Goal: Information Seeking & Learning: Learn about a topic

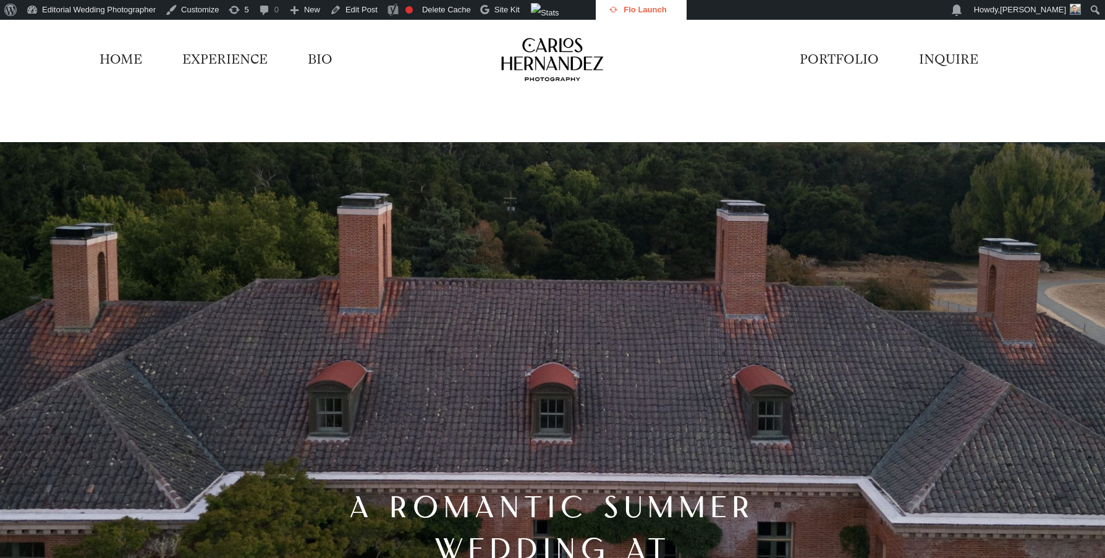
scroll to position [10818, 0]
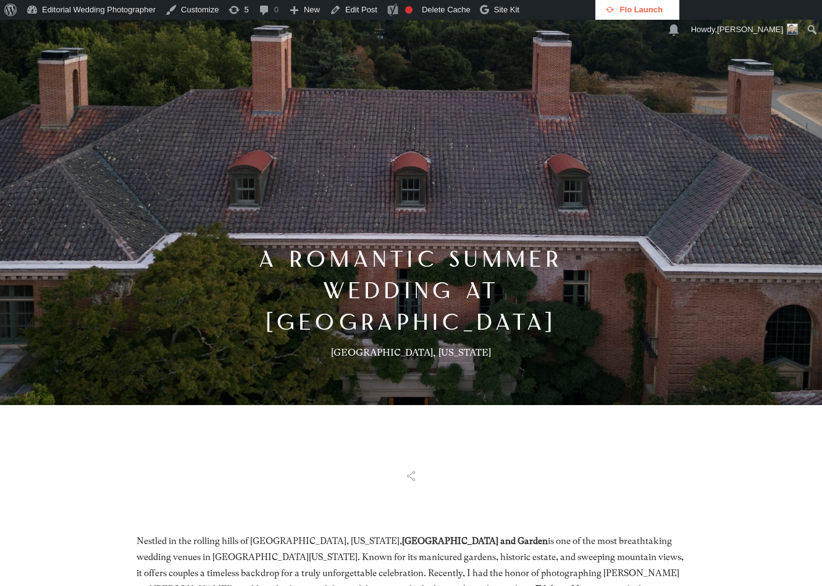
scroll to position [247, 0]
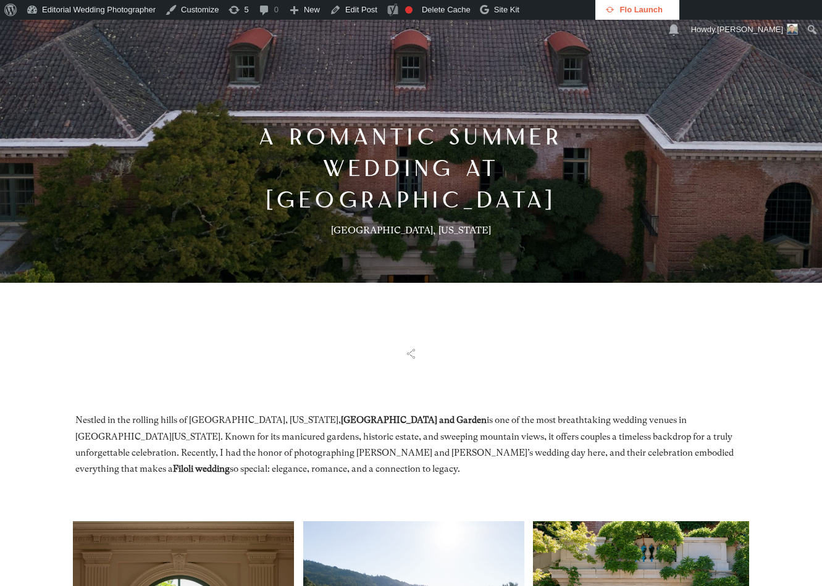
scroll to position [247, 0]
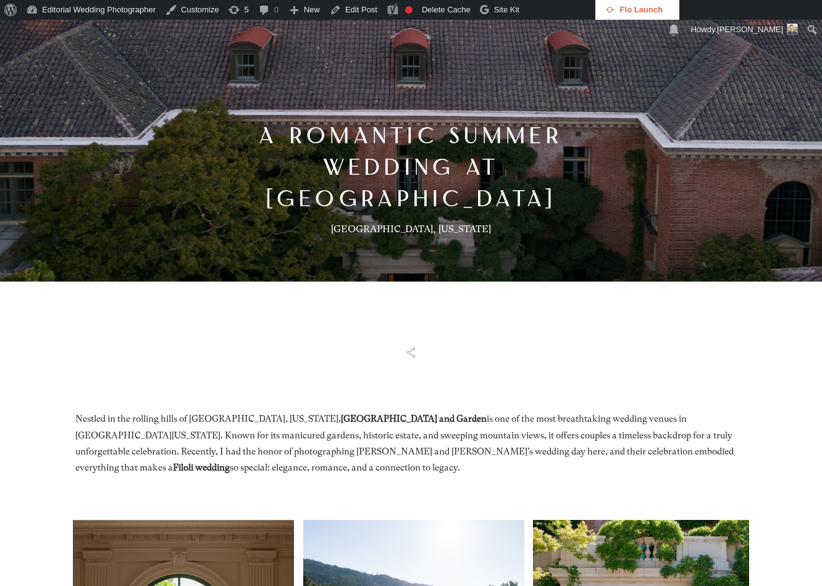
click at [408, 359] on icon at bounding box center [411, 353] width 15 height 12
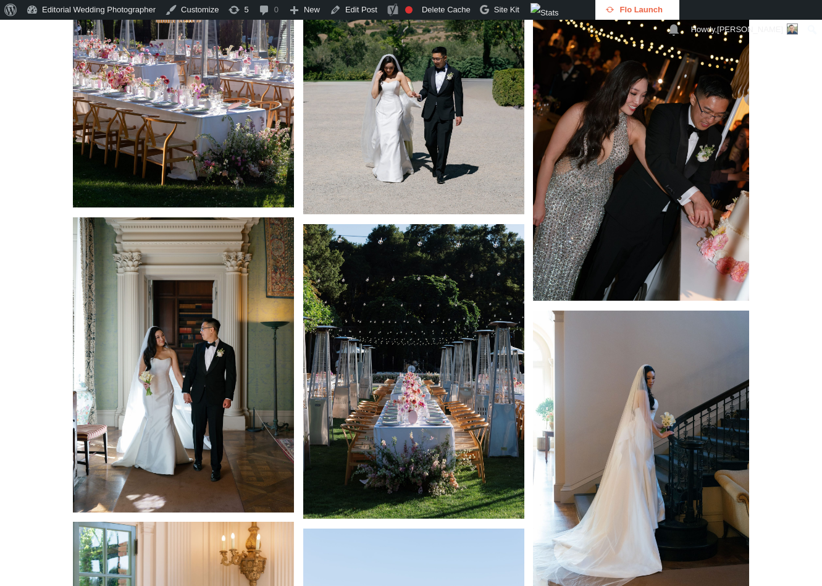
scroll to position [12418, 0]
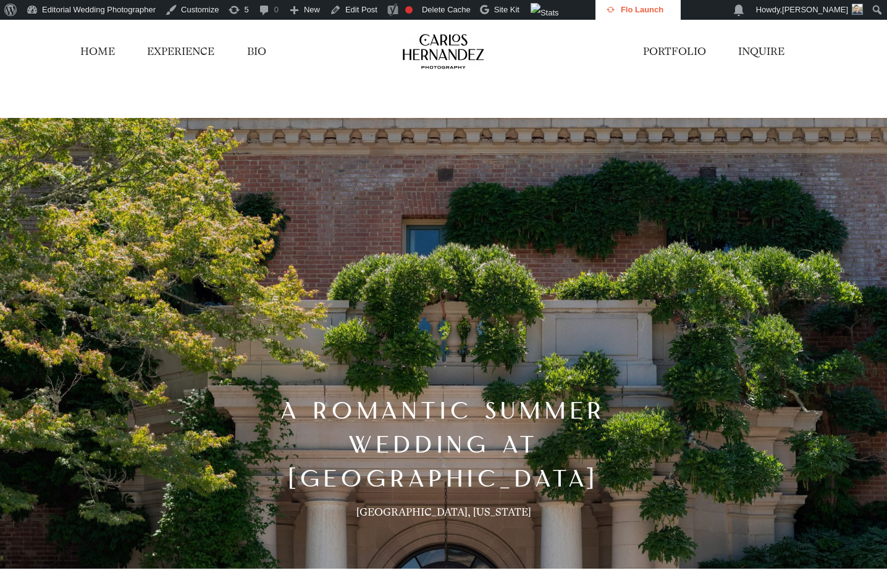
click at [95, 53] on link "HOME" at bounding box center [97, 51] width 35 height 15
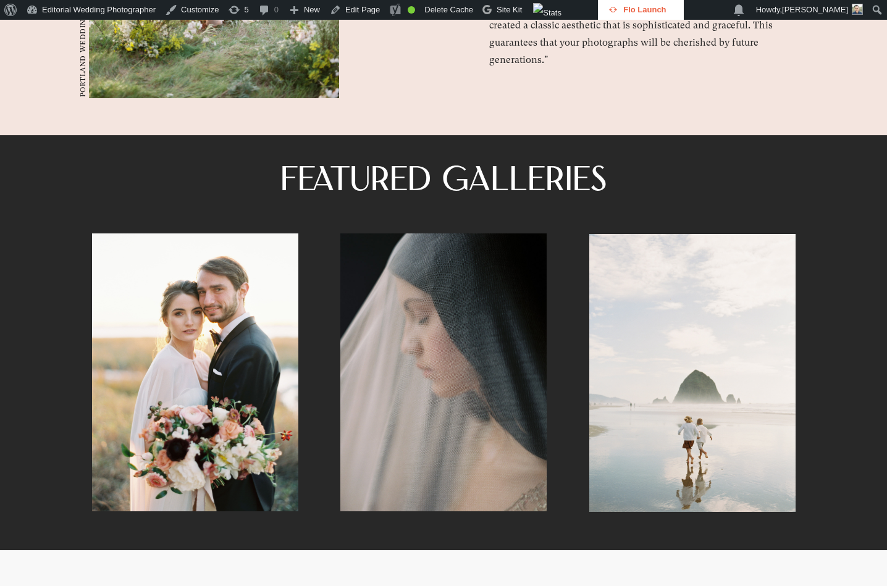
scroll to position [3336, 0]
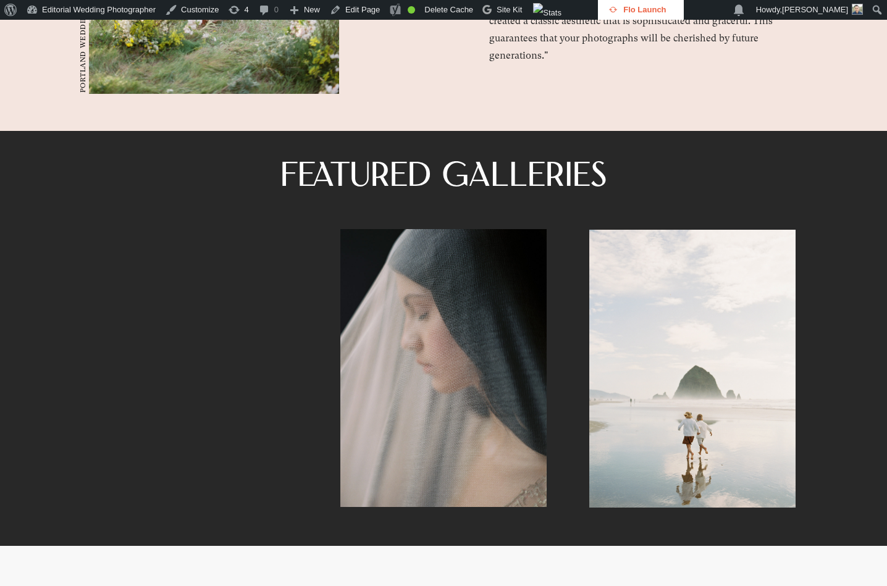
scroll to position [3336, 0]
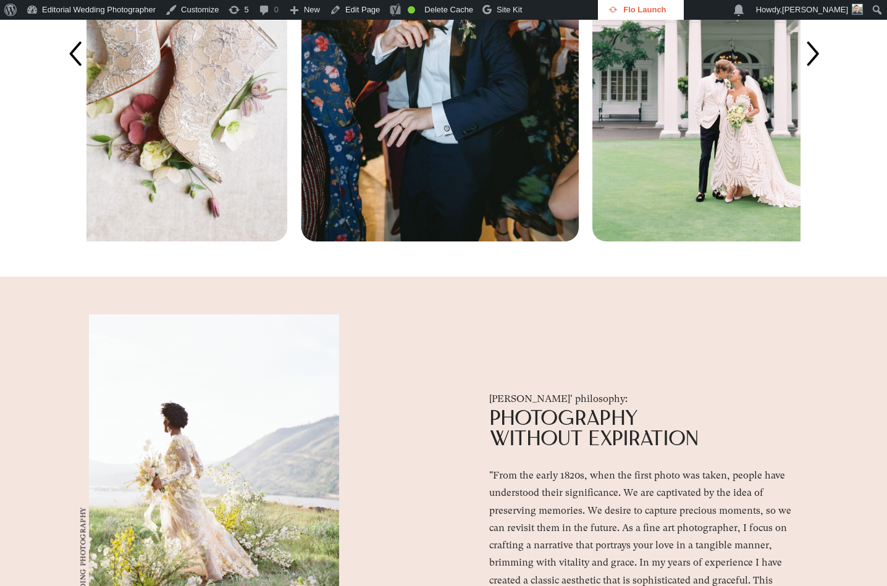
scroll to position [2533, 0]
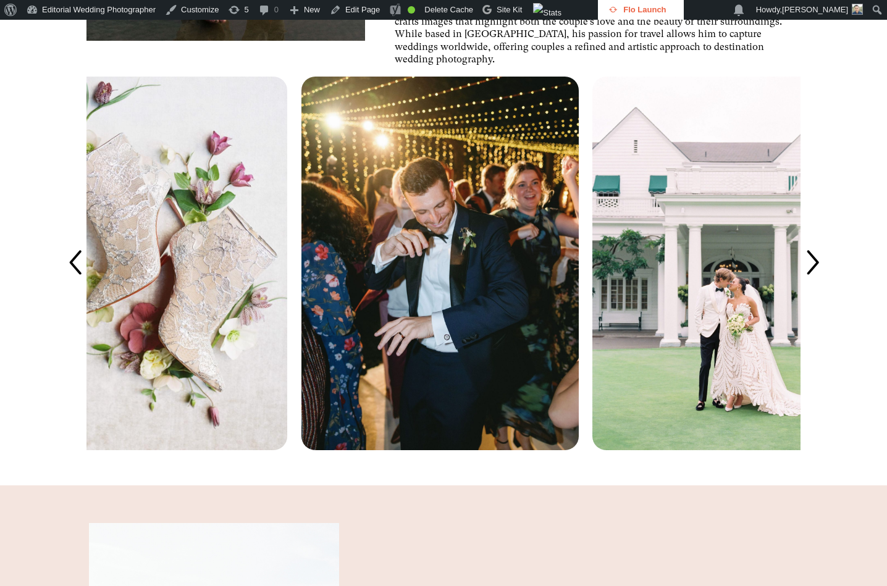
click at [818, 281] on icon at bounding box center [812, 263] width 35 height 35
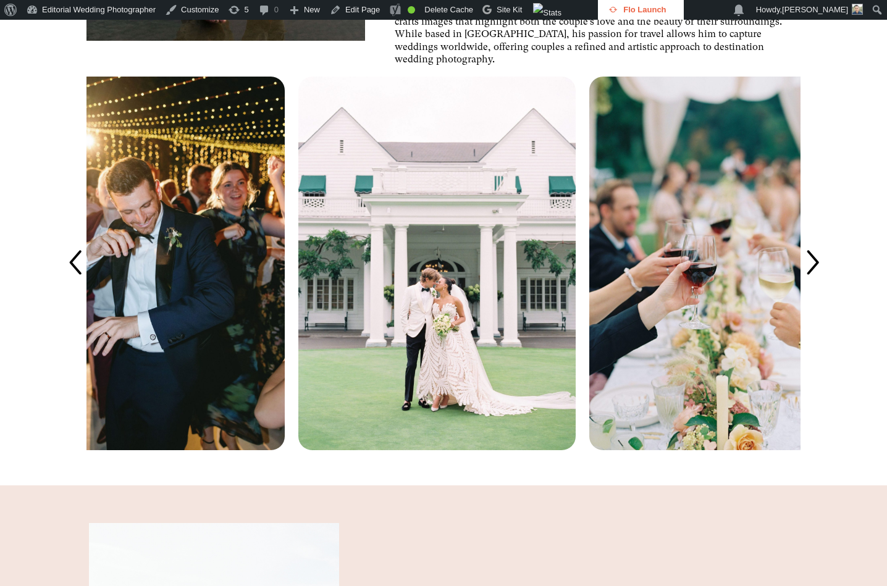
click at [73, 281] on icon at bounding box center [74, 263] width 35 height 35
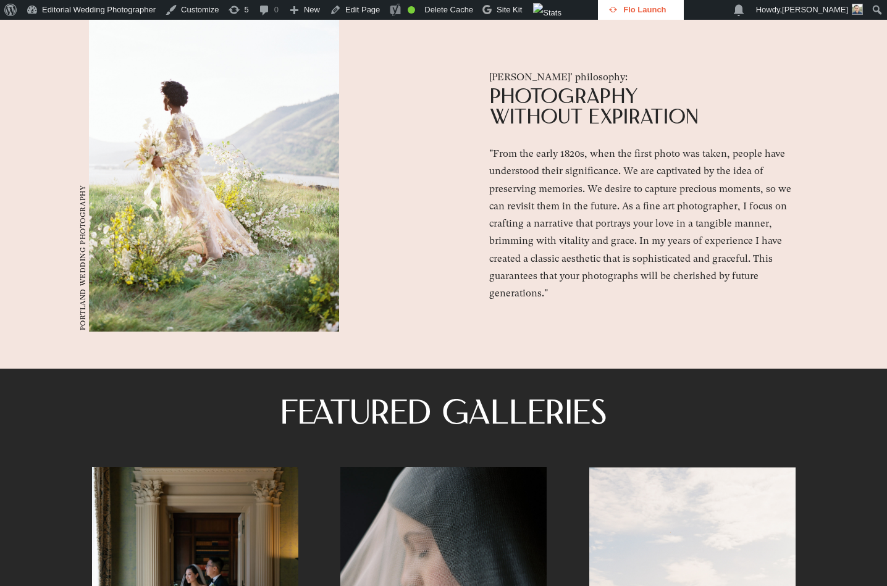
scroll to position [3275, 0]
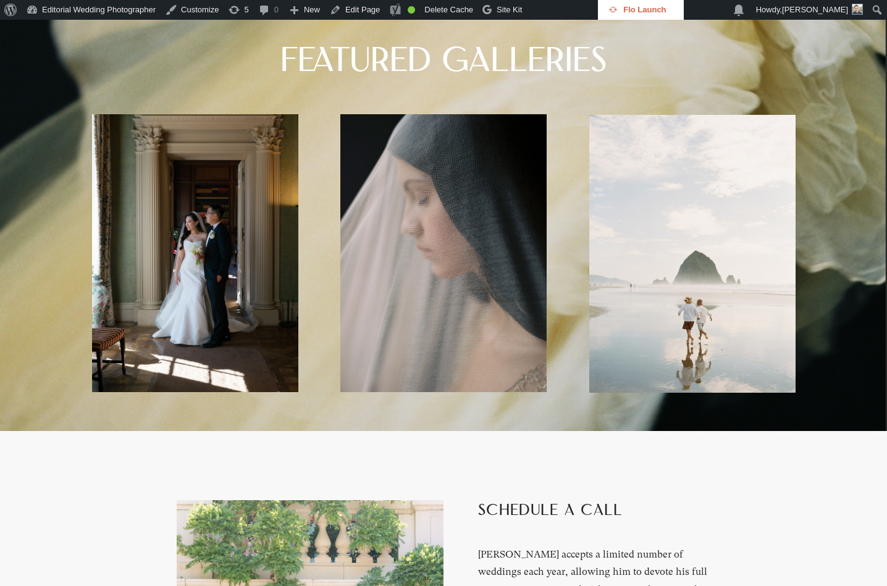
scroll to position [3460, 0]
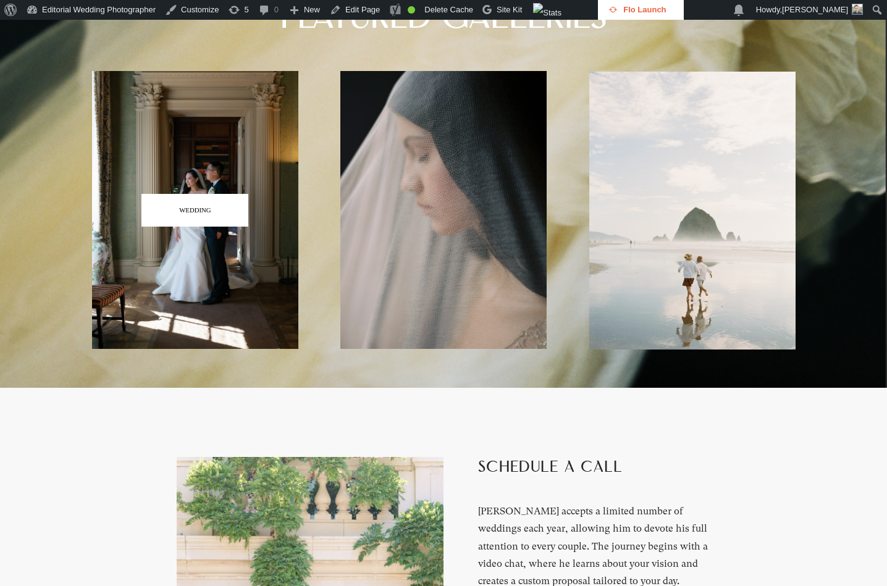
click at [221, 227] on span "WEDDING" at bounding box center [194, 210] width 107 height 33
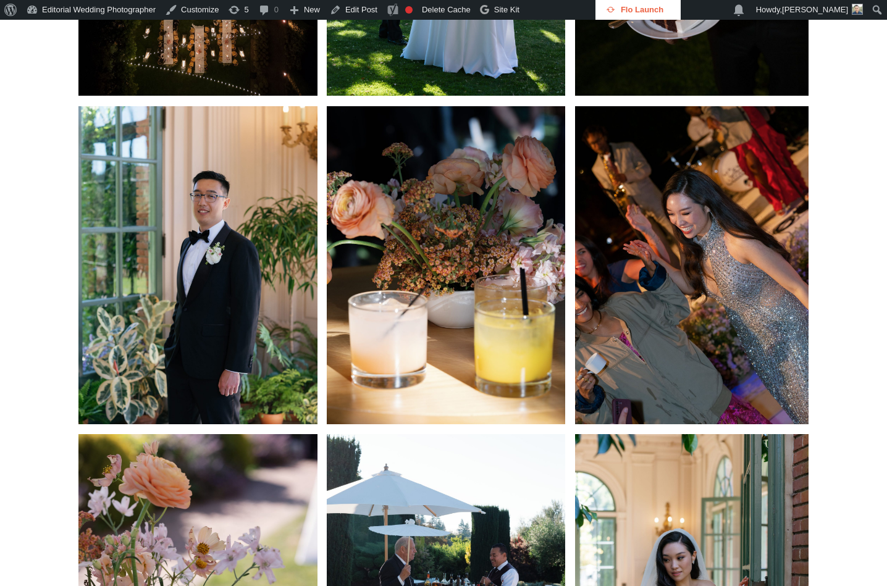
scroll to position [4449, 0]
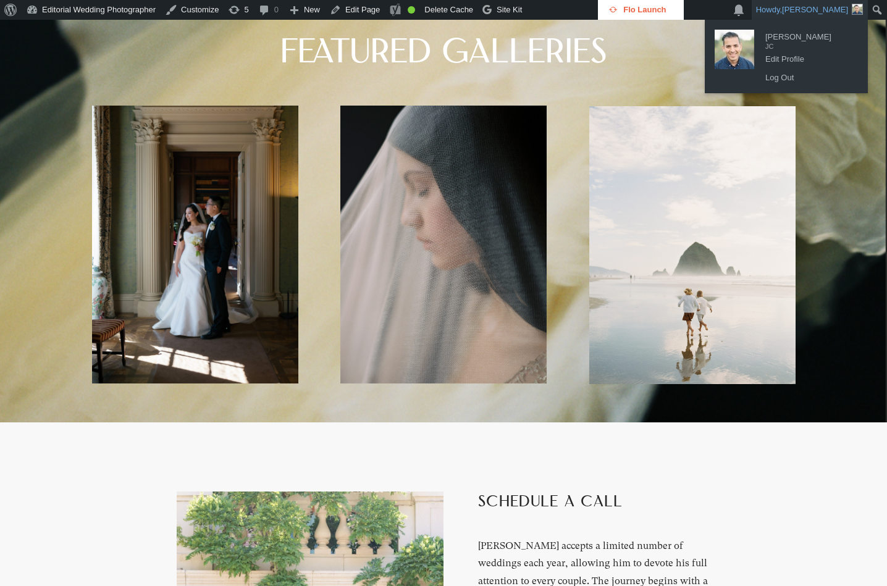
scroll to position [3460, 0]
